Goal: Check status: Check status

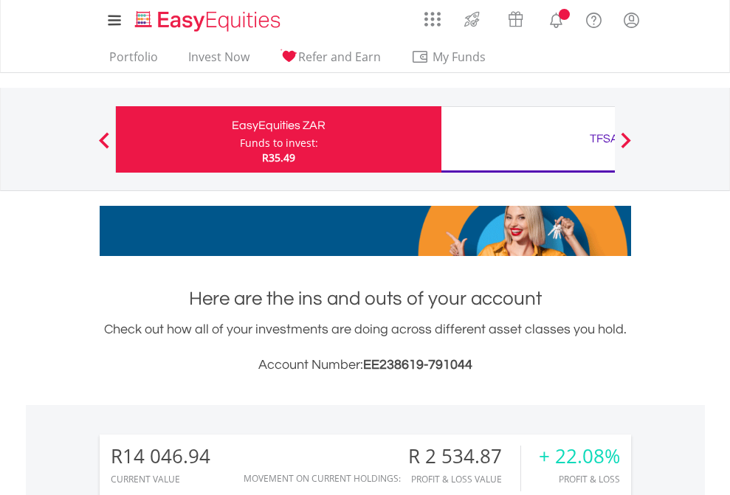
scroll to position [142, 232]
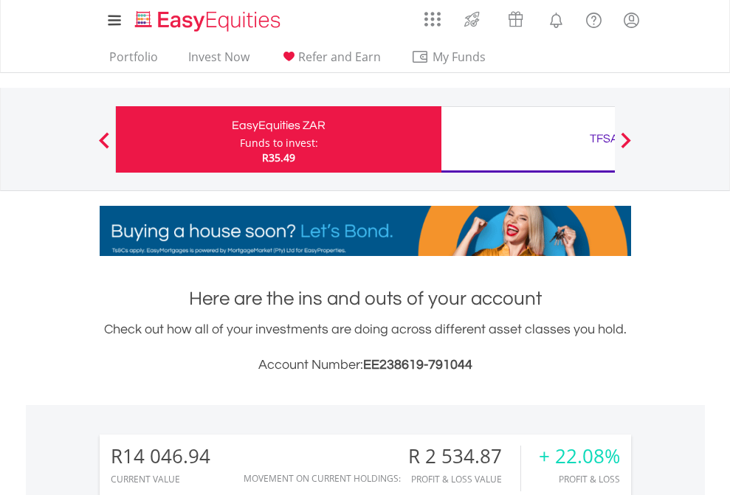
click at [240, 140] on div "Funds to invest:" at bounding box center [279, 143] width 78 height 15
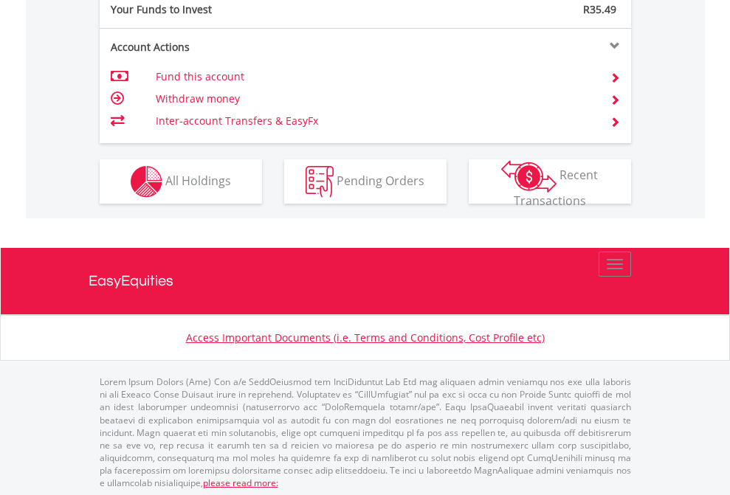
scroll to position [1475, 0]
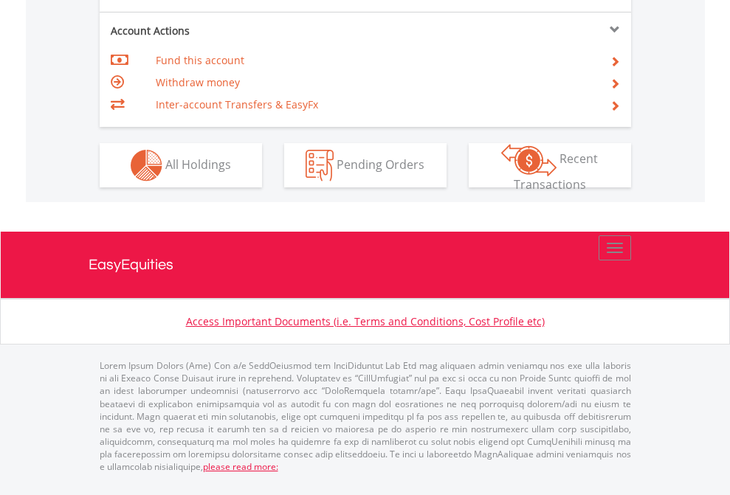
scroll to position [1386, 0]
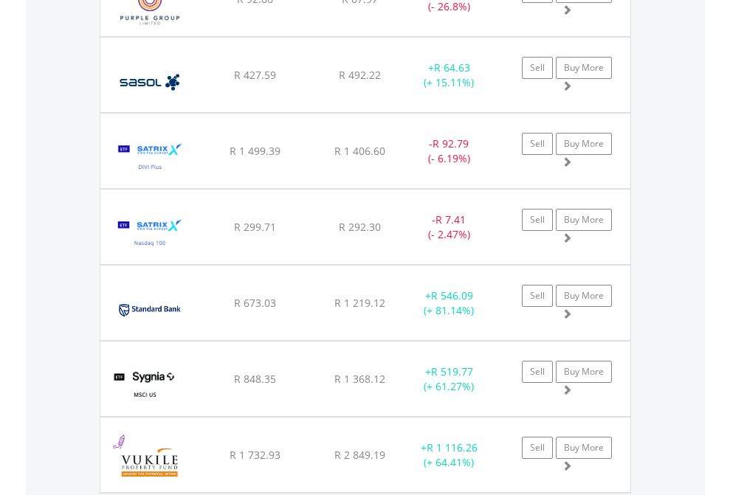
scroll to position [106, 0]
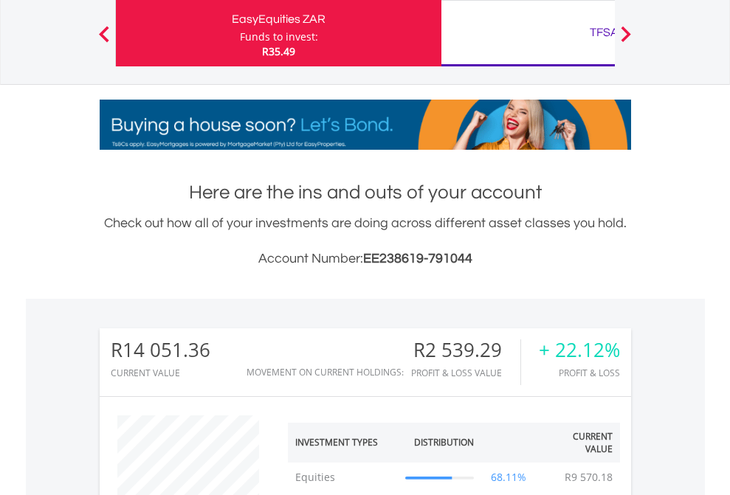
click at [528, 33] on div "TFSA" at bounding box center [604, 32] width 308 height 21
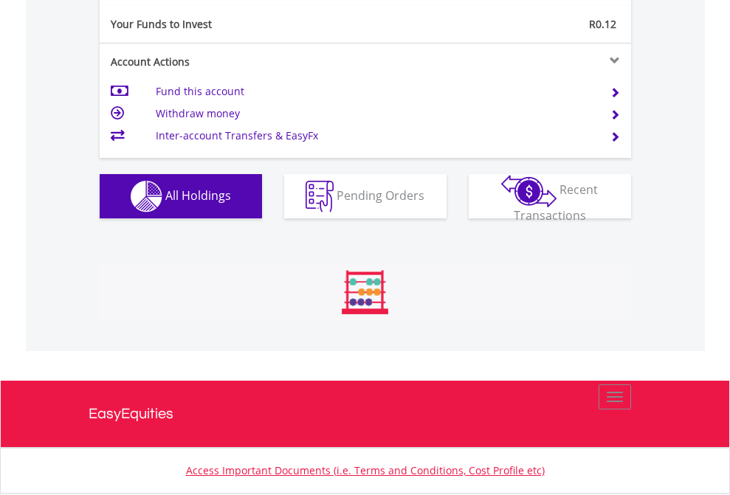
scroll to position [142, 232]
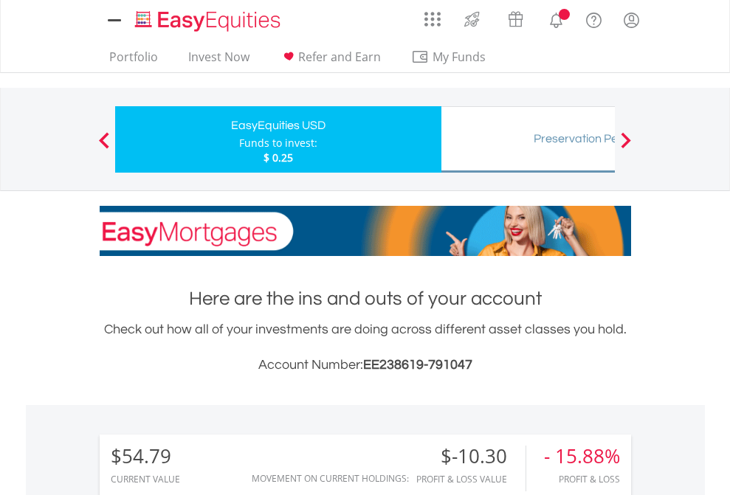
scroll to position [1132, 0]
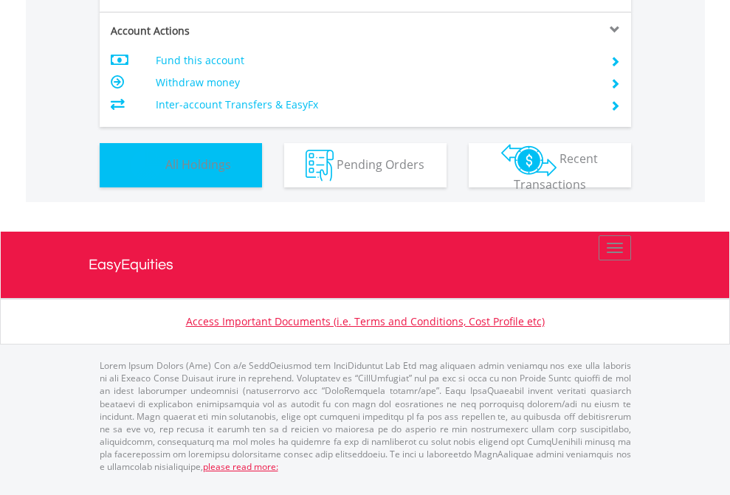
scroll to position [142, 232]
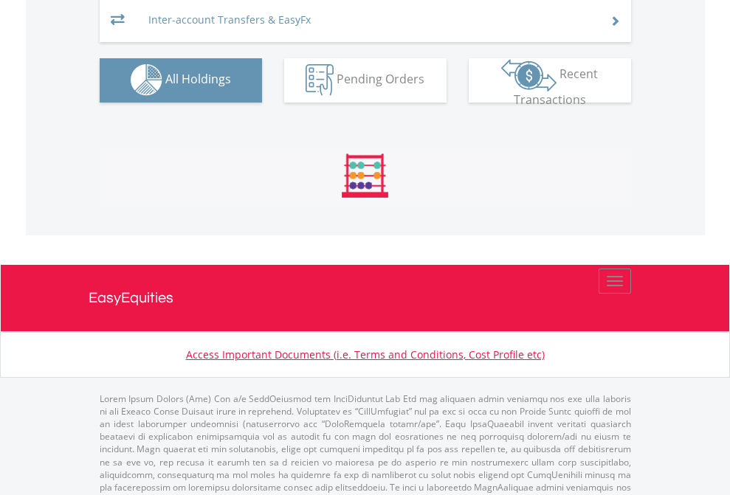
scroll to position [1526, 0]
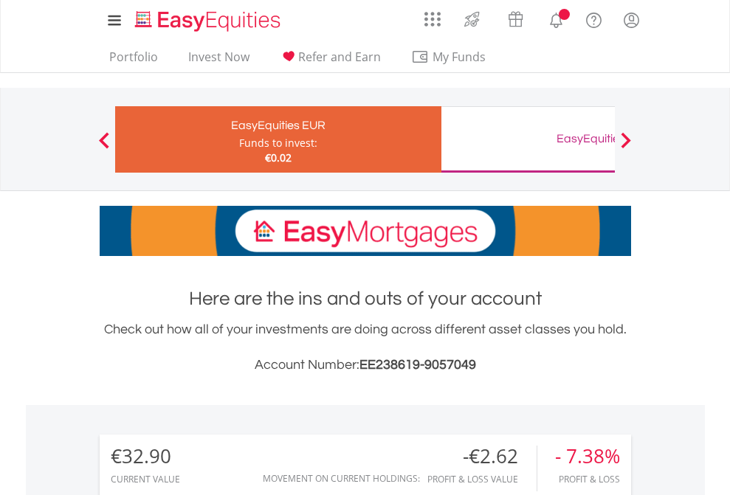
scroll to position [1102, 0]
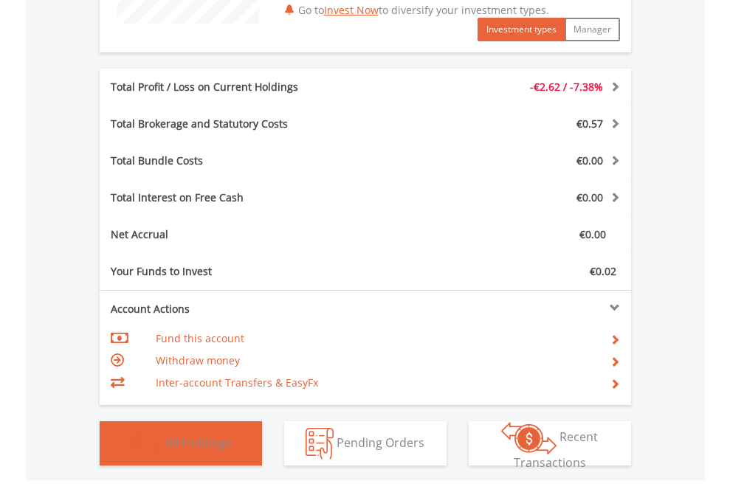
scroll to position [142, 232]
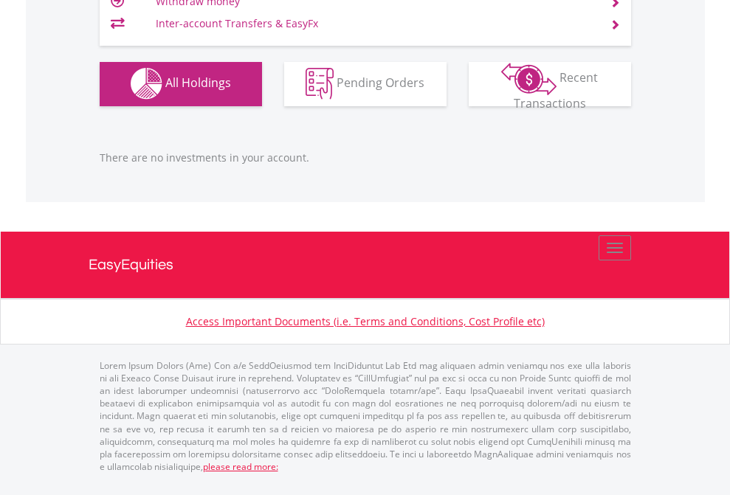
scroll to position [1462, 0]
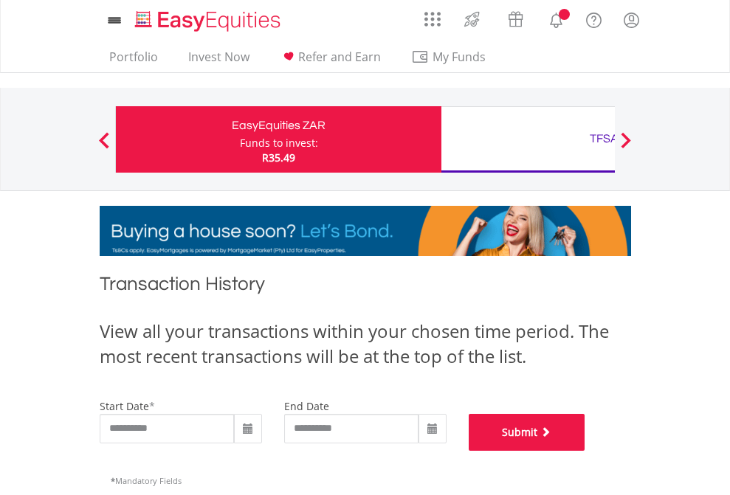
click at [586, 451] on button "Submit" at bounding box center [527, 432] width 117 height 37
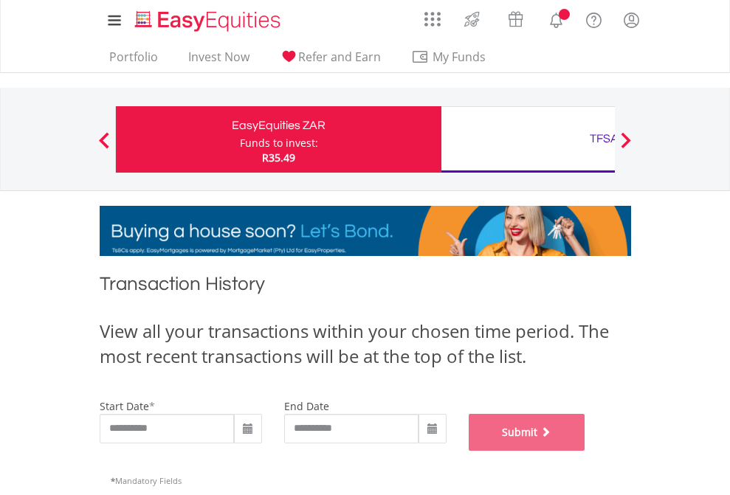
scroll to position [599, 0]
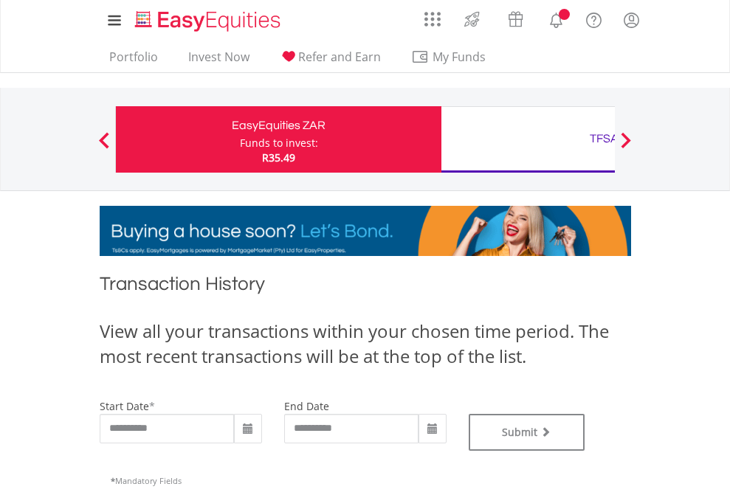
click at [528, 140] on div "TFSA" at bounding box center [604, 138] width 308 height 21
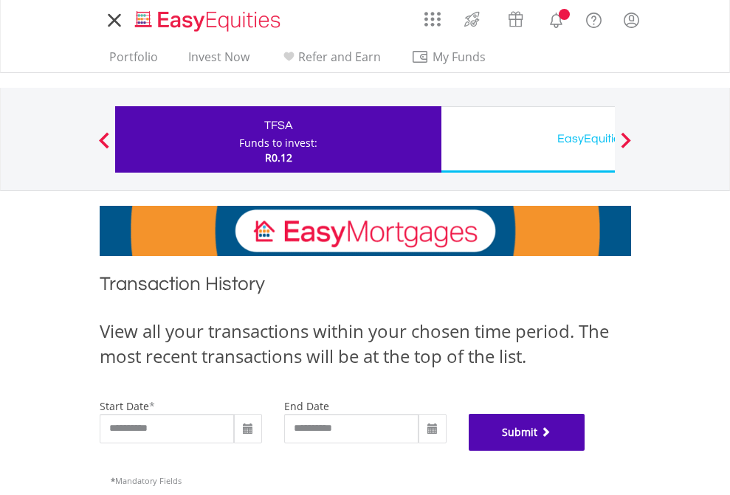
click at [586, 451] on button "Submit" at bounding box center [527, 432] width 117 height 37
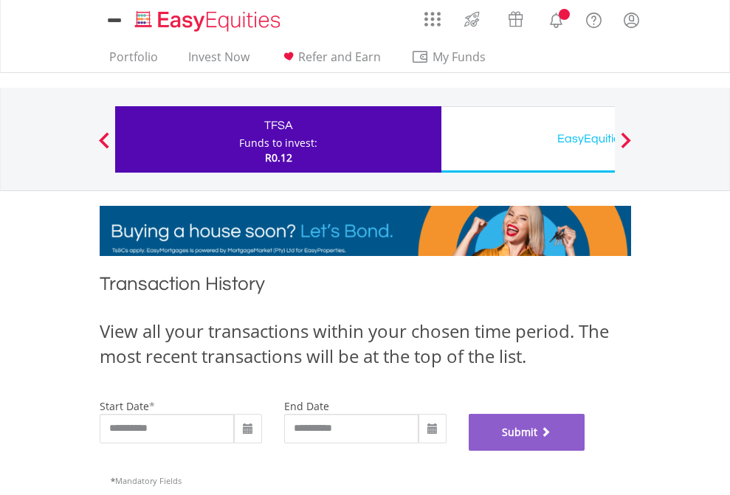
scroll to position [599, 0]
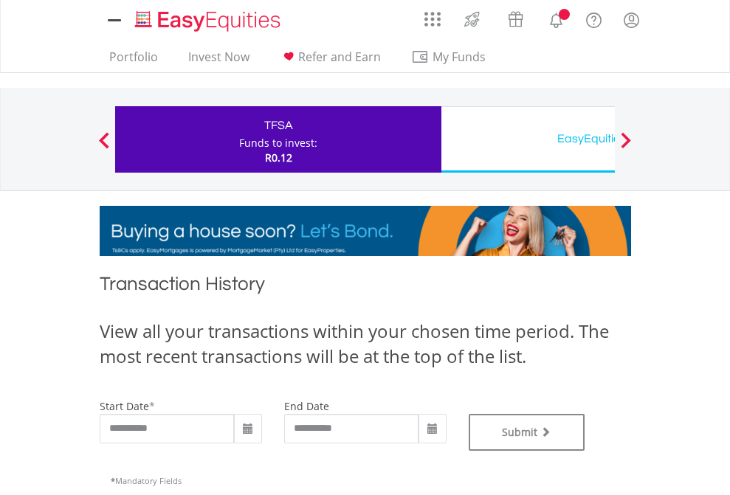
click at [528, 140] on div "EasyEquities USD" at bounding box center [604, 138] width 308 height 21
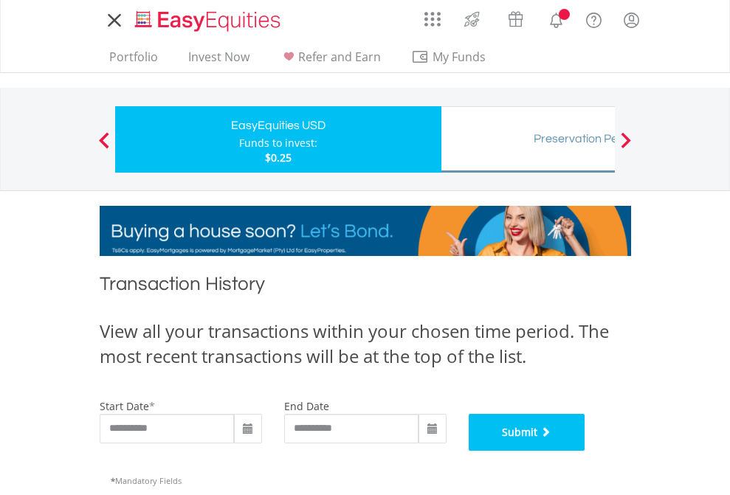
click at [586, 451] on button "Submit" at bounding box center [527, 432] width 117 height 37
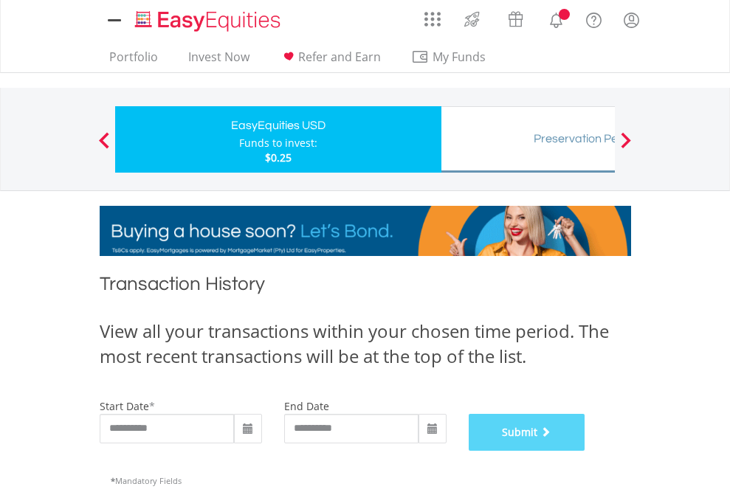
scroll to position [599, 0]
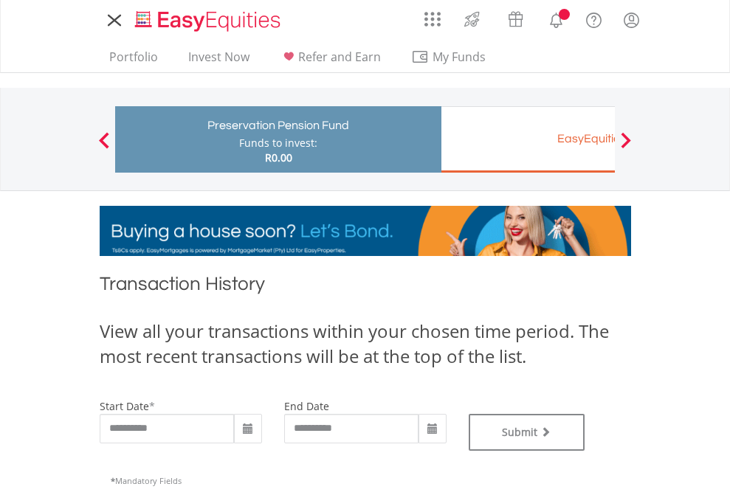
type input "**********"
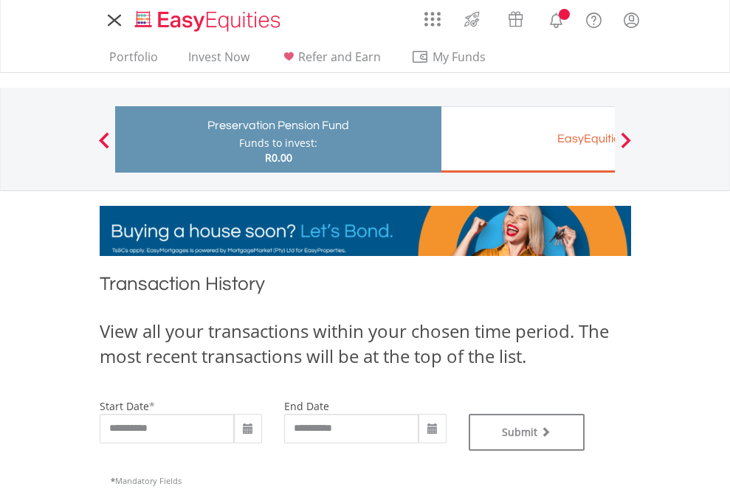
type input "**********"
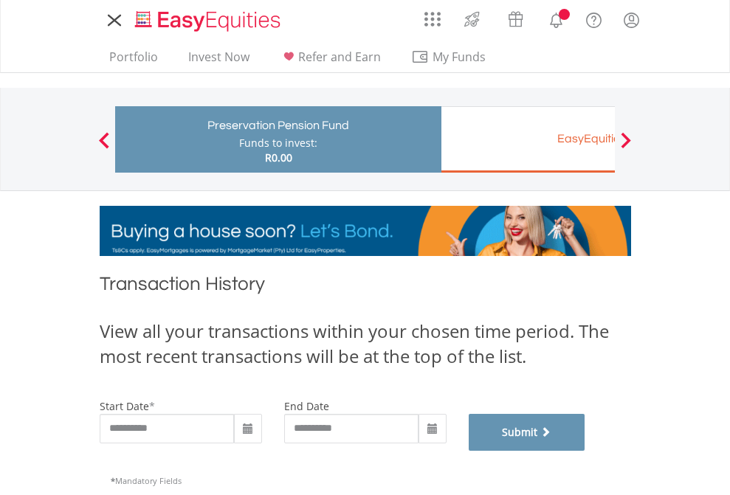
click at [586, 451] on button "Submit" at bounding box center [527, 432] width 117 height 37
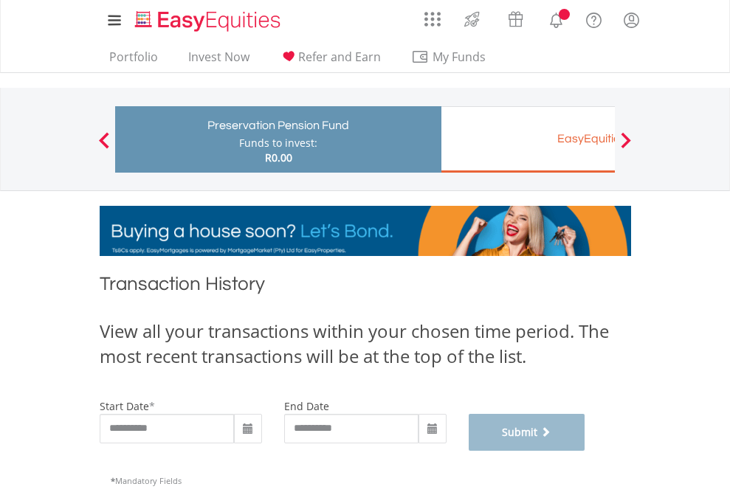
scroll to position [599, 0]
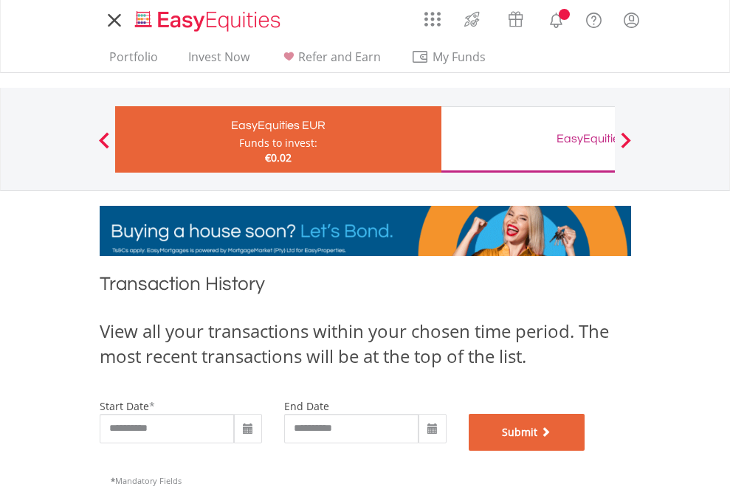
click at [586, 451] on button "Submit" at bounding box center [527, 432] width 117 height 37
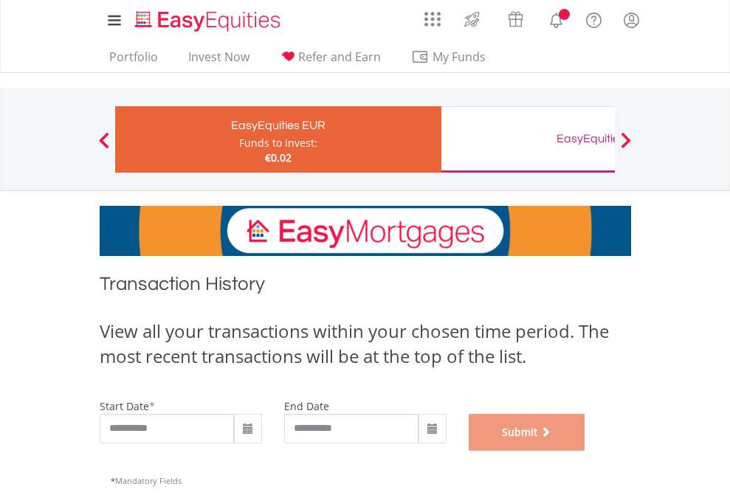
scroll to position [599, 0]
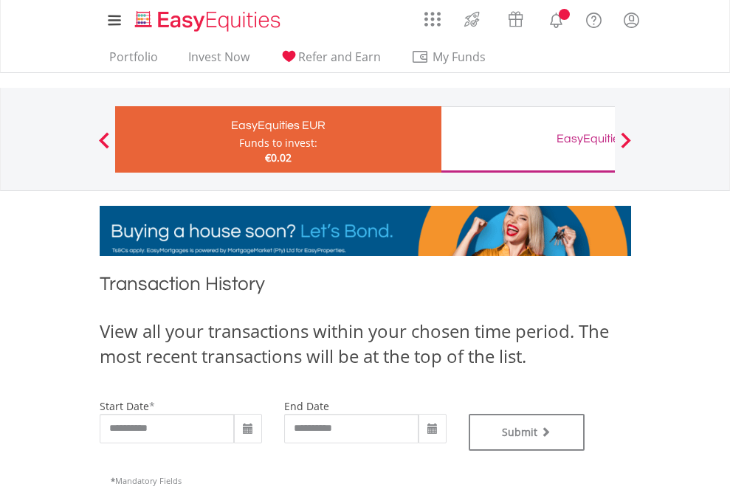
click at [528, 140] on div "EasyEquities GBP" at bounding box center [604, 138] width 308 height 21
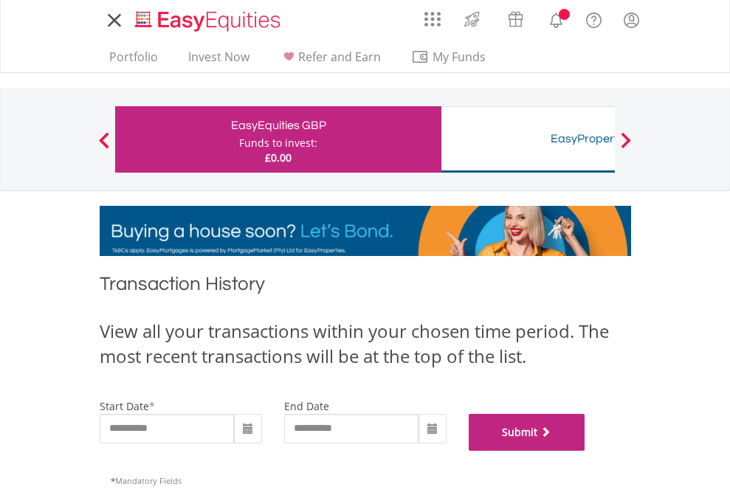
click at [586, 451] on button "Submit" at bounding box center [527, 432] width 117 height 37
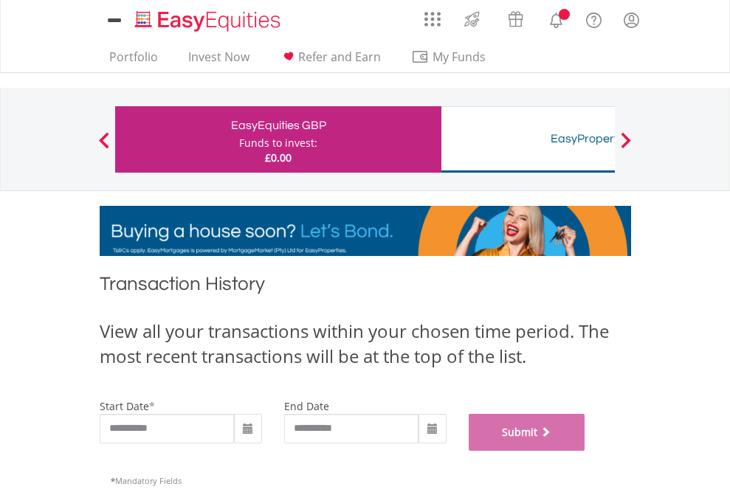
scroll to position [599, 0]
